Goal: Book appointment/travel/reservation

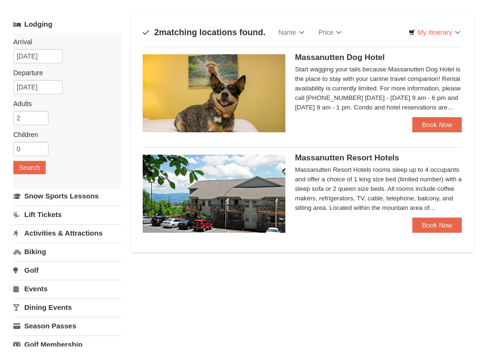
scroll to position [39, 0]
click at [428, 227] on link "Book Now" at bounding box center [436, 234] width 49 height 15
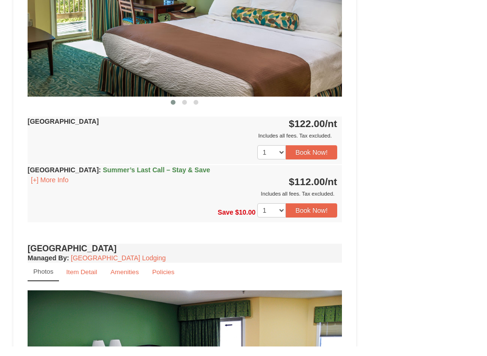
scroll to position [475, 0]
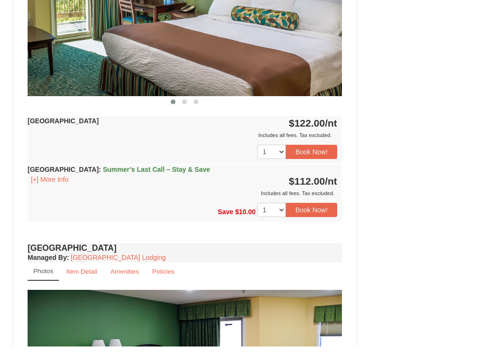
click at [314, 212] on button "Book Now!" at bounding box center [311, 219] width 51 height 14
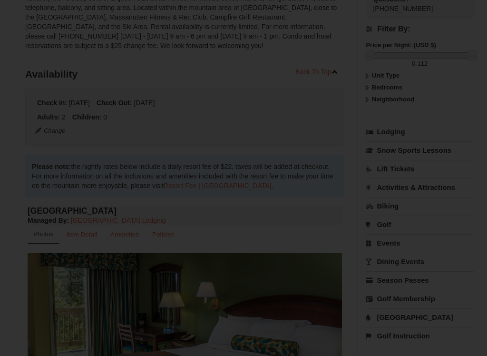
scroll to position [93, 0]
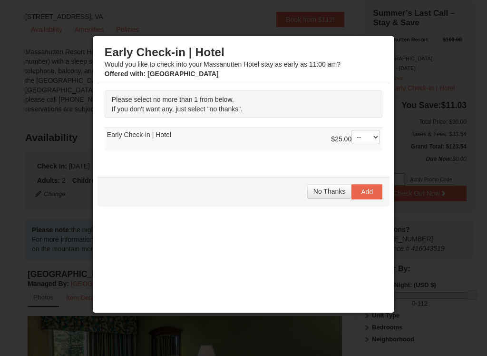
click at [333, 195] on span "No Thanks" at bounding box center [329, 191] width 32 height 8
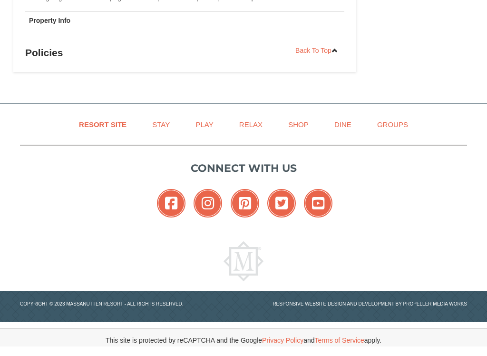
scroll to position [1195, 0]
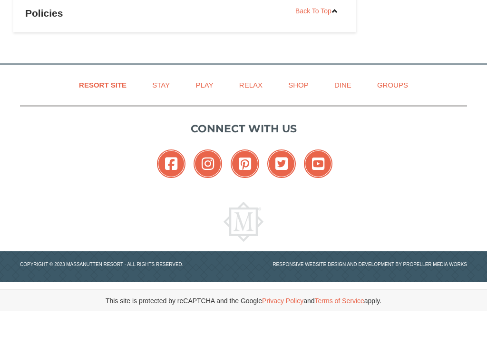
click at [161, 119] on link "Stay" at bounding box center [160, 129] width 41 height 21
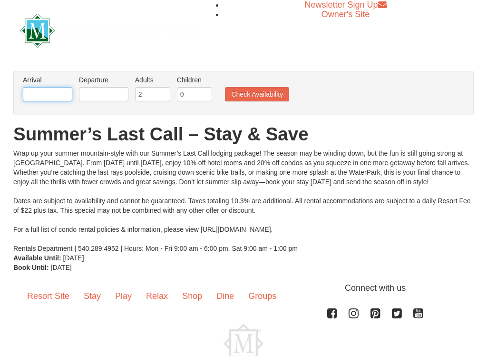
click at [60, 95] on input "text" at bounding box center [47, 94] width 49 height 14
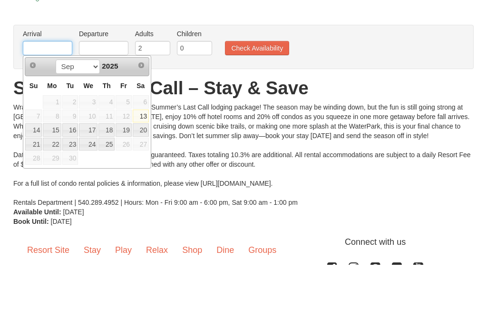
scroll to position [46, 0]
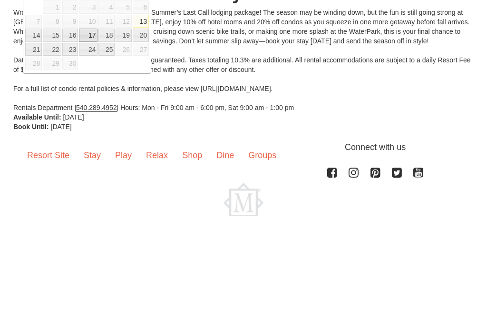
click at [88, 123] on link "17" at bounding box center [88, 129] width 19 height 13
type input "09/17/2025"
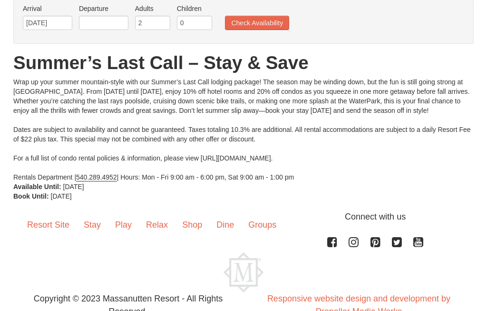
scroll to position [70, 0]
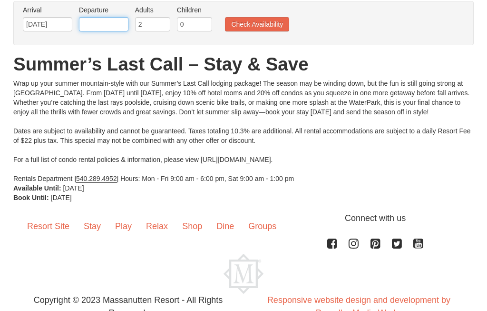
click at [88, 25] on input "text" at bounding box center [103, 24] width 49 height 14
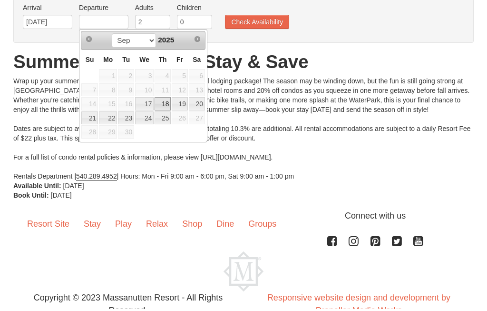
click at [160, 108] on link "18" at bounding box center [163, 105] width 16 height 13
type input "09/18/2025"
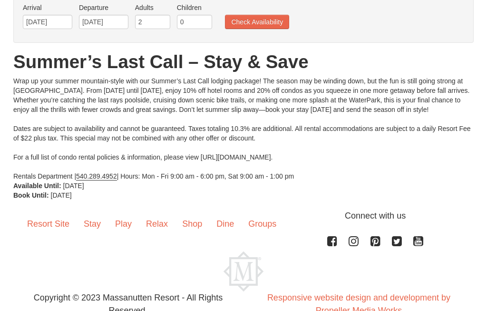
scroll to position [81, 0]
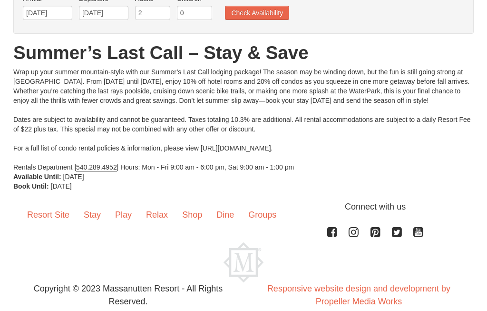
click at [255, 19] on button "Check Availability" at bounding box center [257, 13] width 64 height 14
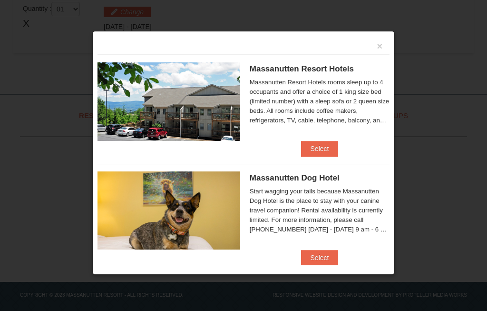
click at [322, 151] on button "Select" at bounding box center [320, 148] width 38 height 15
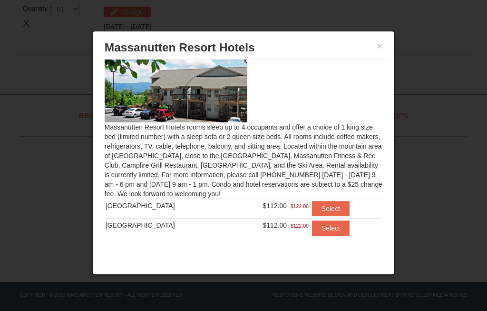
scroll to position [22, 0]
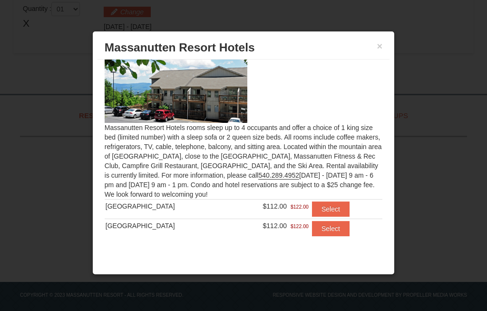
click at [327, 212] on button "Select" at bounding box center [331, 208] width 38 height 15
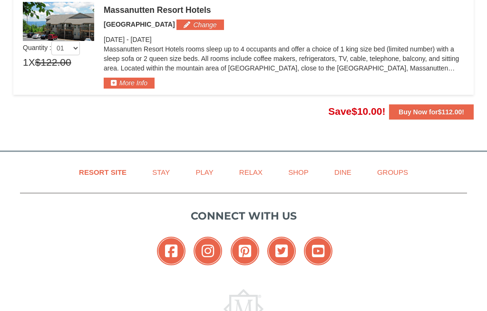
click at [412, 111] on strong "Buy Now for $112.00 !" at bounding box center [432, 112] width 66 height 8
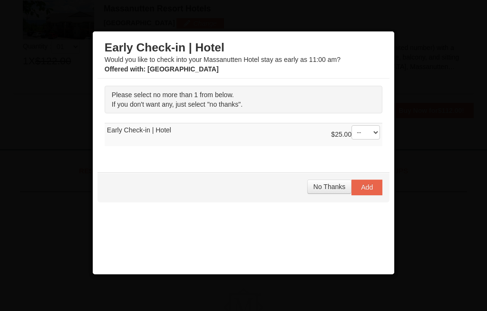
scroll to position [312, 0]
click at [331, 189] on span "No Thanks" at bounding box center [329, 187] width 32 height 8
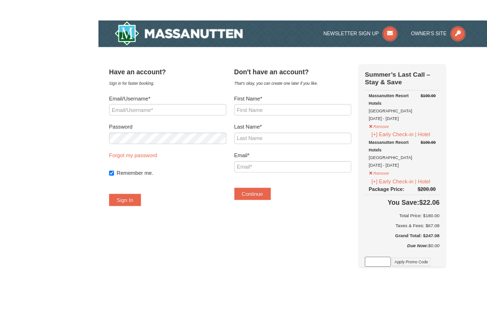
scroll to position [38, 0]
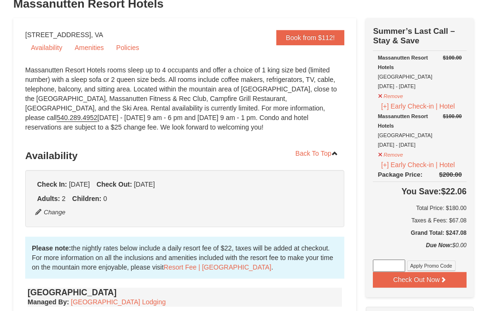
scroll to position [75, 0]
click at [307, 38] on link "Book from $112!" at bounding box center [310, 36] width 68 height 15
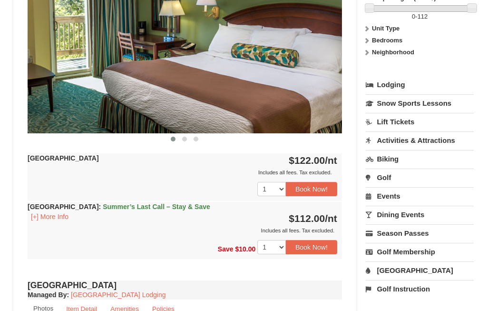
scroll to position [453, 0]
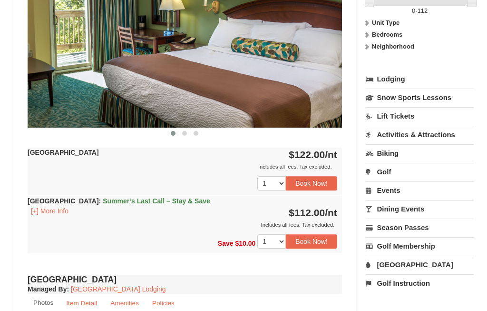
click at [300, 242] on button "Book Now!" at bounding box center [311, 241] width 51 height 14
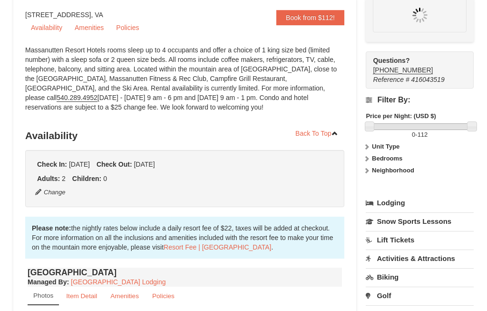
scroll to position [93, 0]
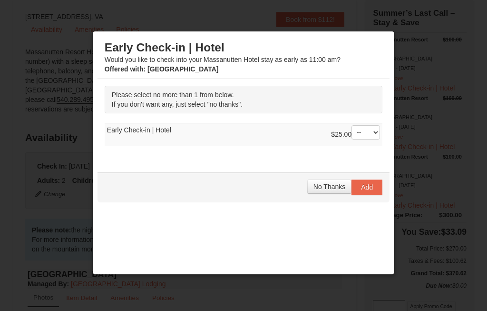
click at [328, 194] on button "No Thanks" at bounding box center [329, 186] width 44 height 14
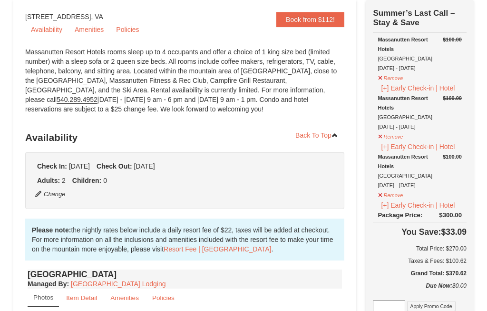
click at [389, 144] on button "[+] Early Check-in | Hotel" at bounding box center [418, 146] width 80 height 10
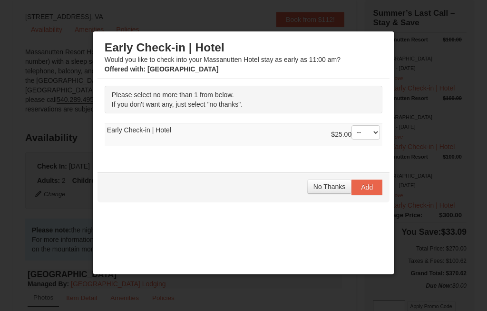
click at [332, 190] on span "No Thanks" at bounding box center [329, 187] width 32 height 8
click at [329, 189] on span "No Thanks" at bounding box center [329, 187] width 32 height 8
click at [328, 190] on span "No Thanks" at bounding box center [329, 187] width 32 height 8
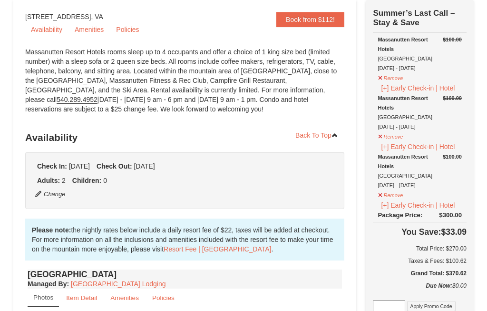
click at [392, 139] on button "Remove" at bounding box center [391, 135] width 26 height 12
click at [388, 136] on button "Remove" at bounding box center [391, 135] width 26 height 12
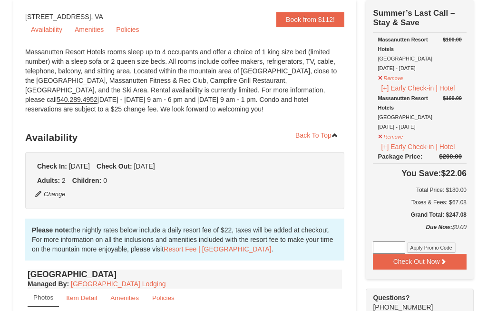
click at [390, 140] on button "Remove" at bounding box center [391, 135] width 26 height 12
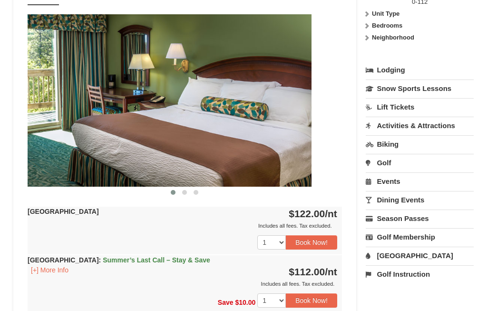
scroll to position [390, 0]
